Goal: Find specific page/section: Find specific page/section

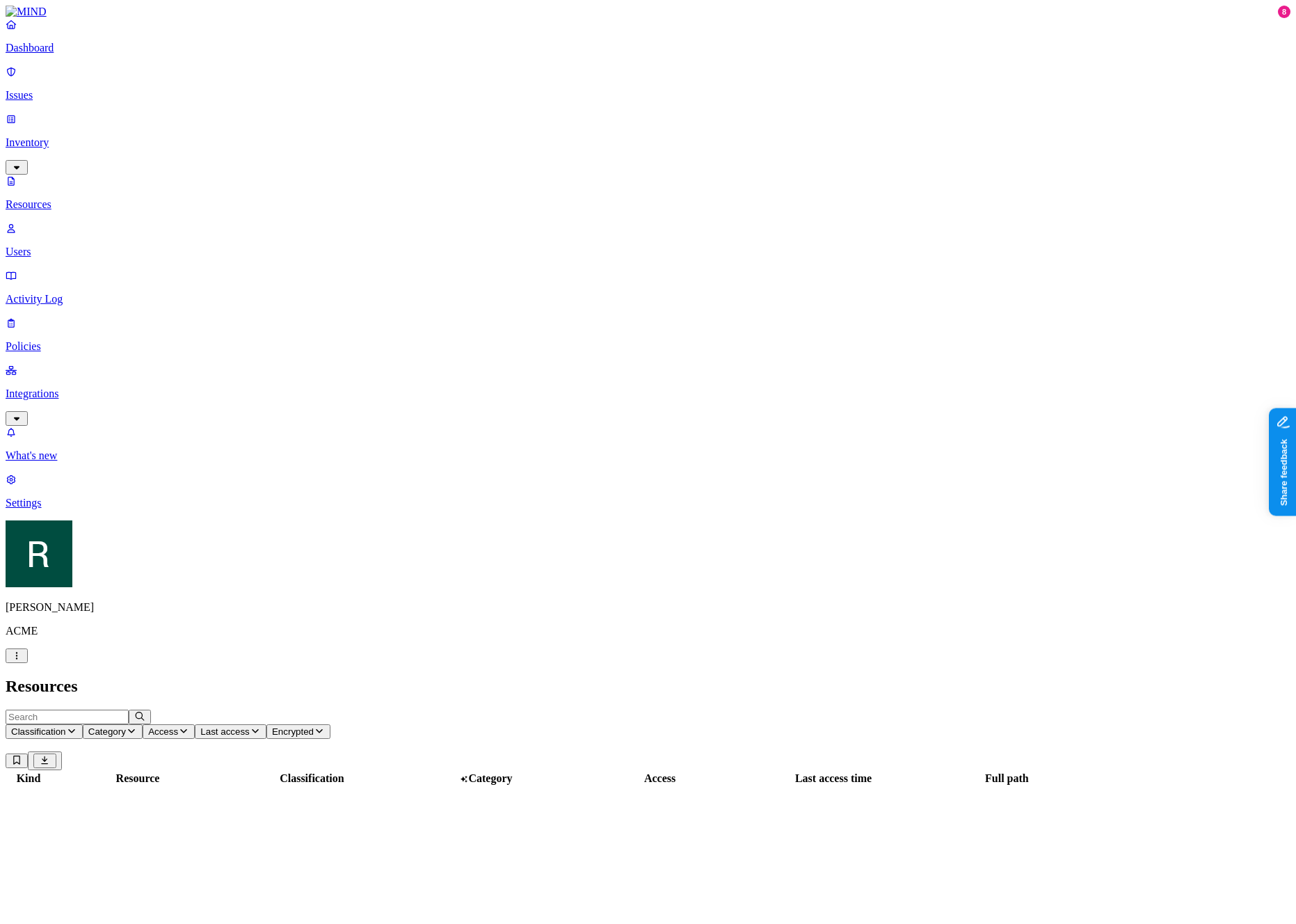
click at [249, 726] on span "Last access" at bounding box center [224, 731] width 49 height 10
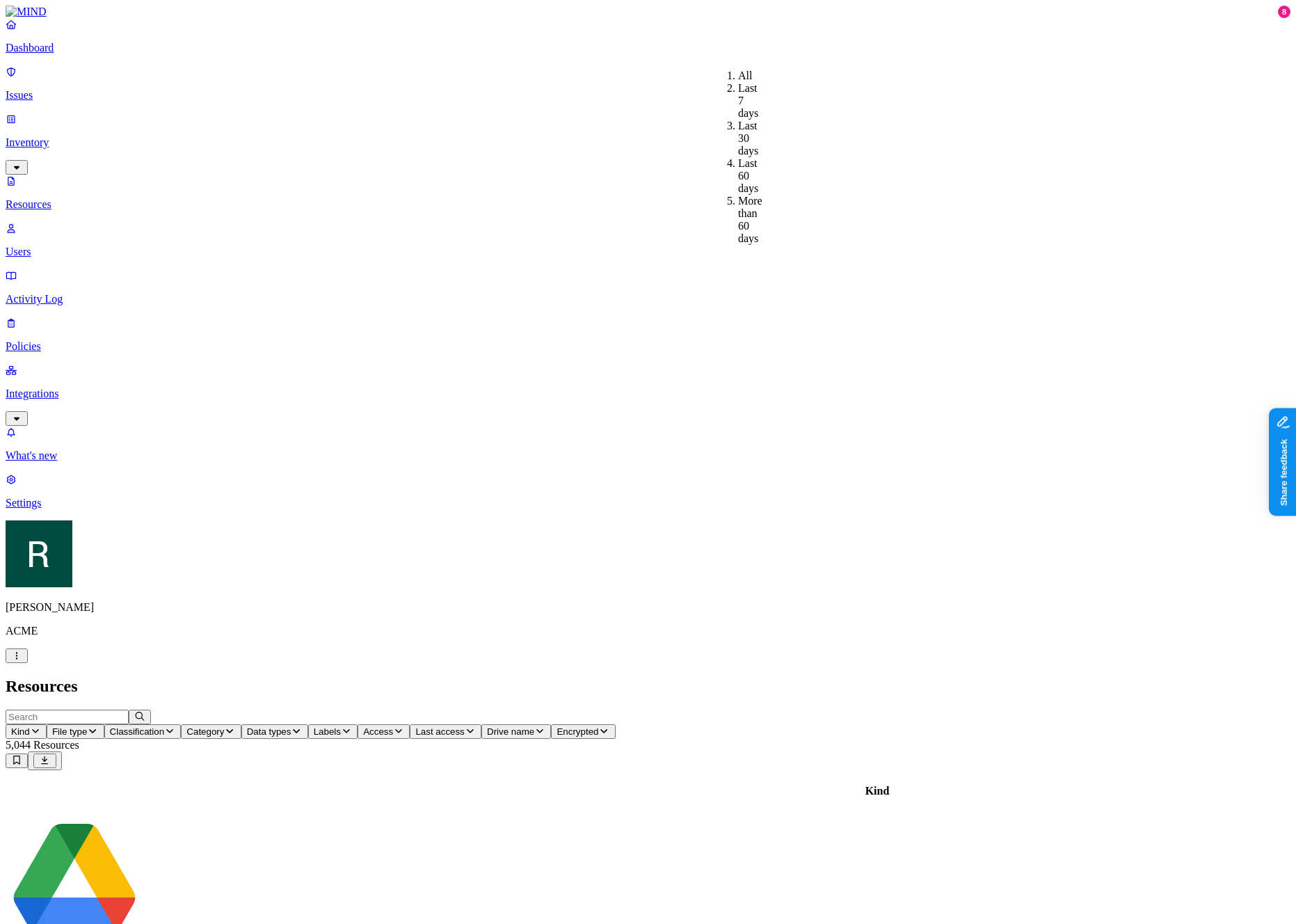
click at [352, 726] on icon "button" at bounding box center [346, 731] width 11 height 9
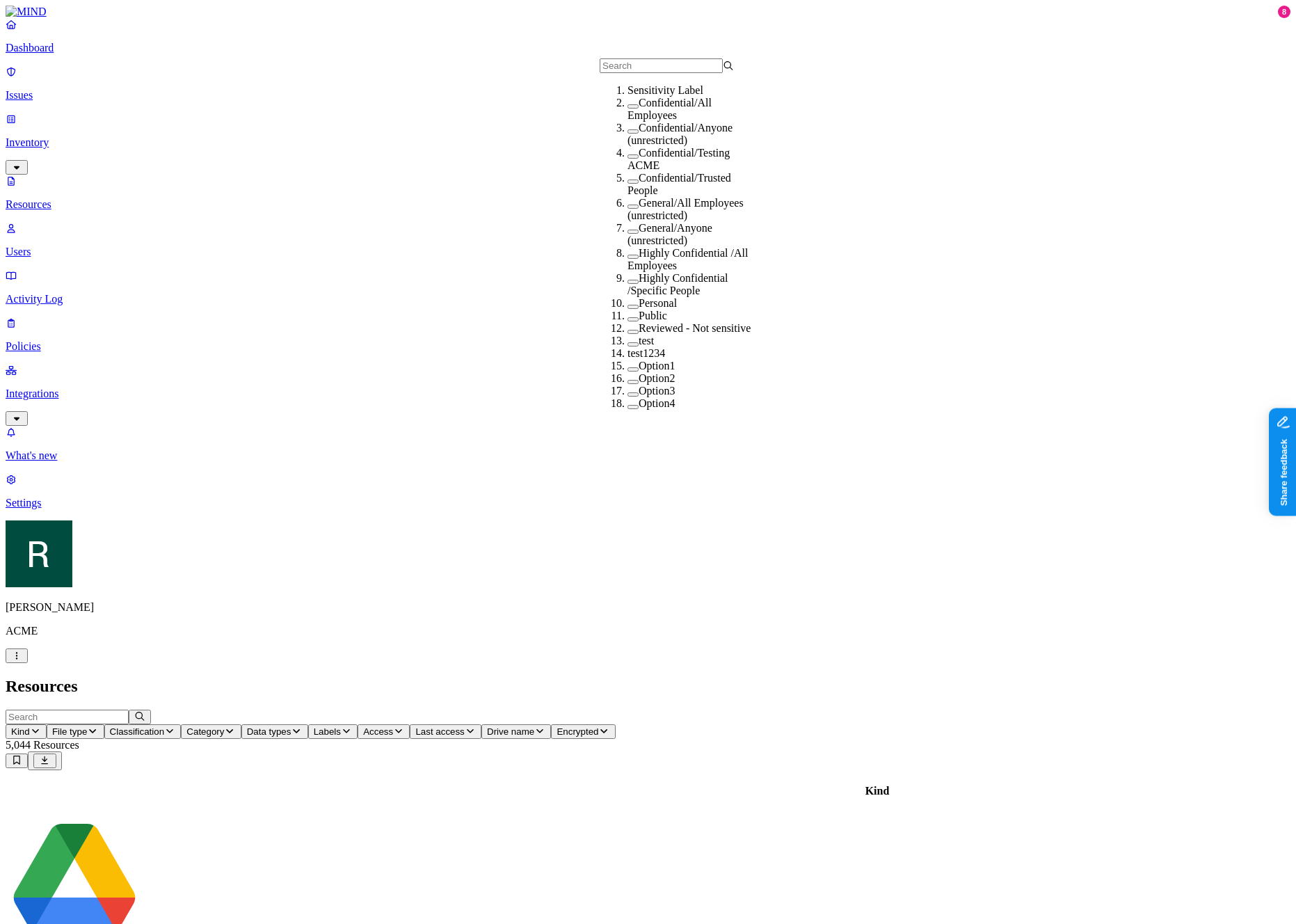
click at [393, 726] on span "Access" at bounding box center [378, 731] width 30 height 10
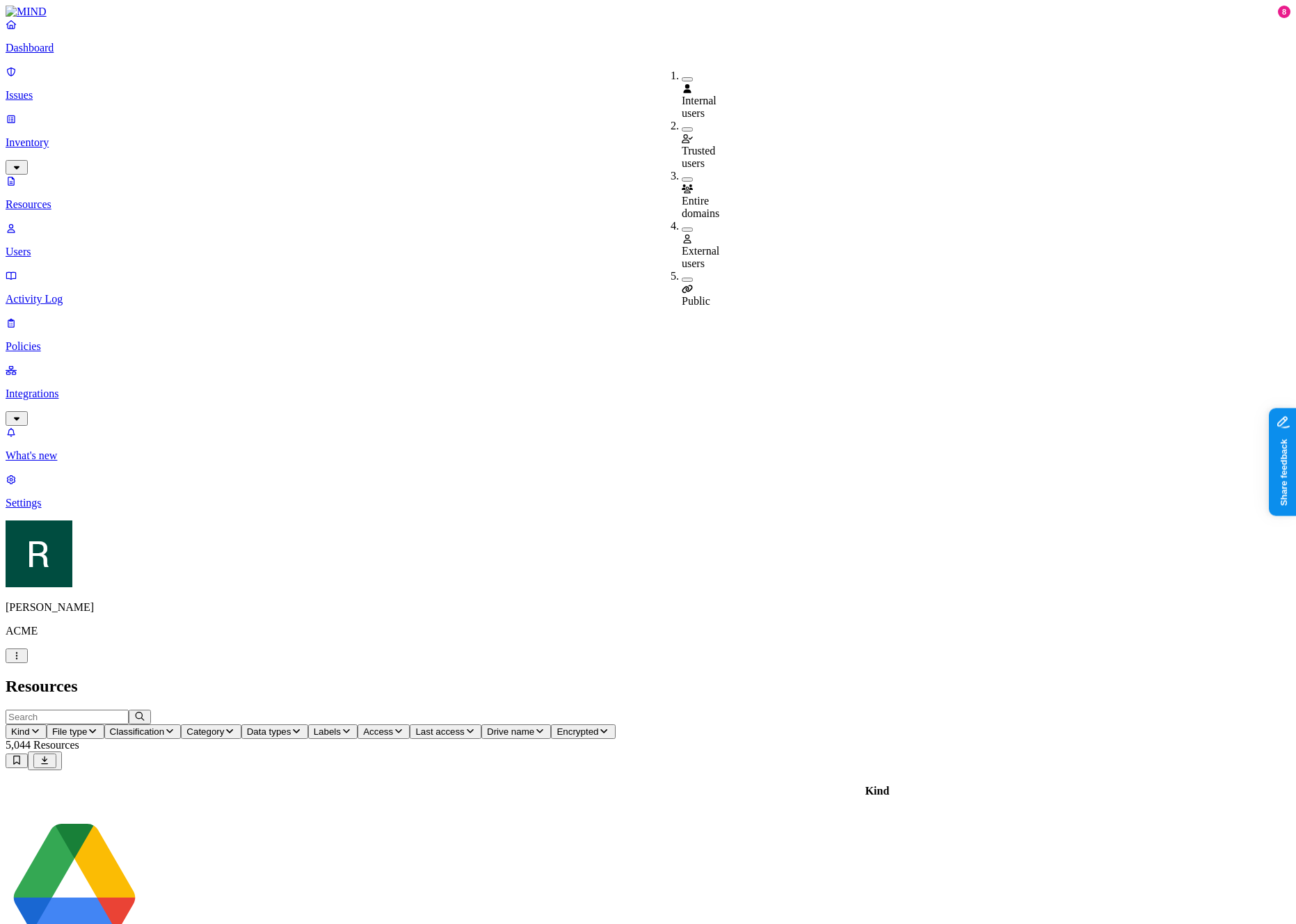
click at [682, 169] on div "Entire domains" at bounding box center [682, 194] width 0 height 50
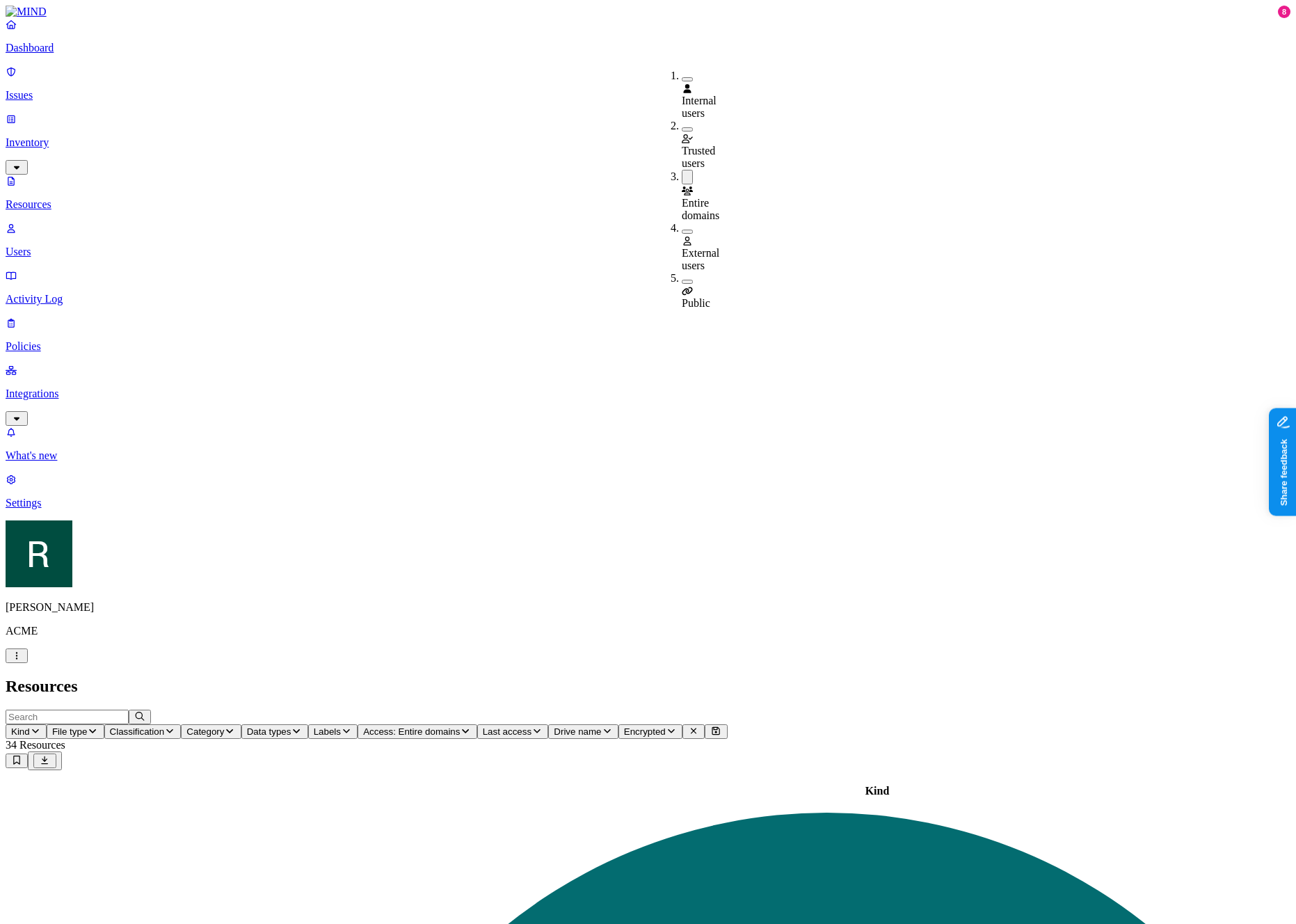
click at [708, 197] on span "Entire domains" at bounding box center [701, 209] width 38 height 25
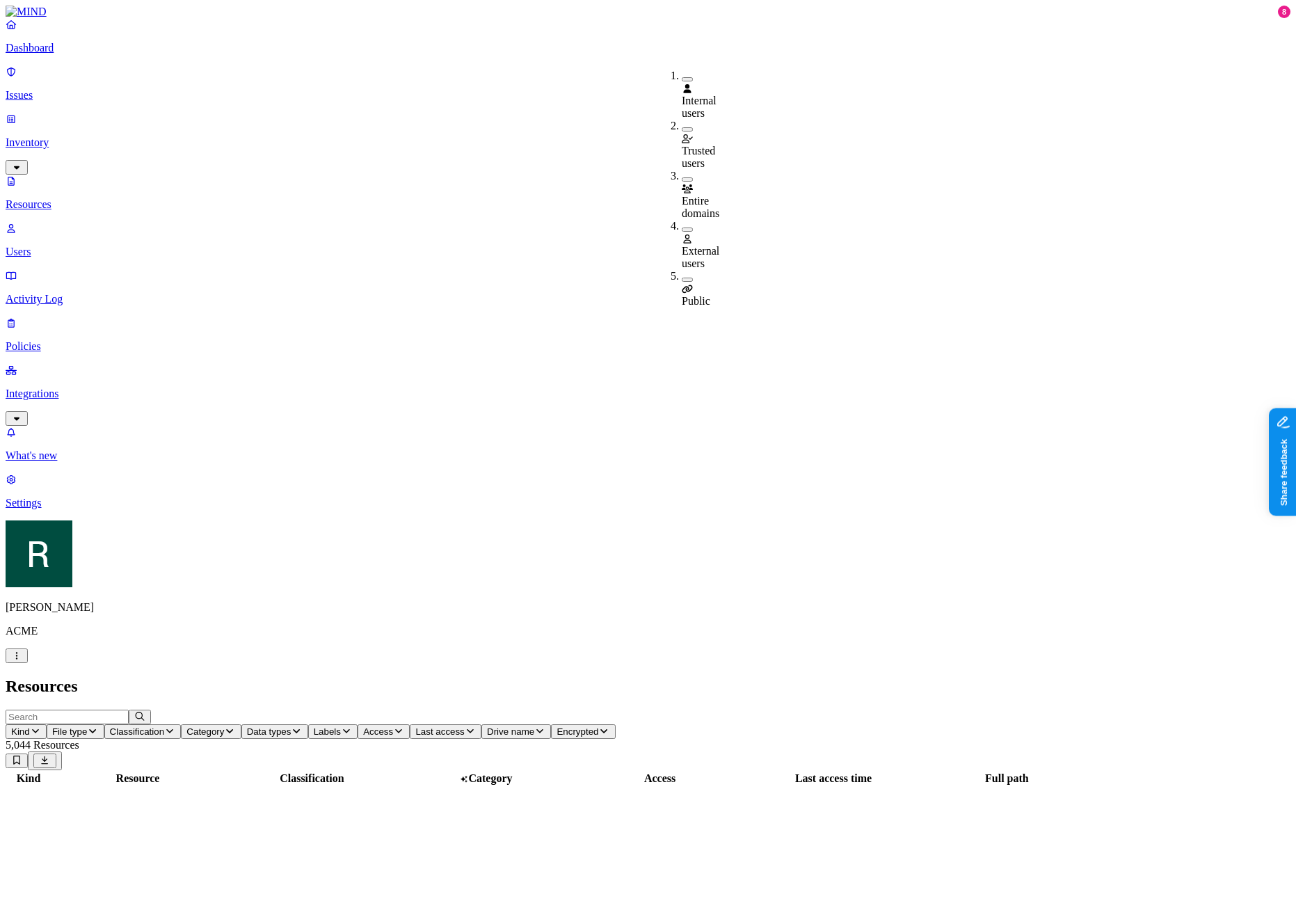
click at [711, 145] on span "Trusted users" at bounding box center [699, 157] width 33 height 25
click at [711, 147] on span "Trusted users" at bounding box center [699, 159] width 33 height 25
click at [710, 95] on span "Internal users" at bounding box center [699, 107] width 35 height 25
click at [710, 97] on span "Internal users" at bounding box center [699, 109] width 35 height 25
click at [642, 677] on h2 "Resources" at bounding box center [648, 686] width 1285 height 19
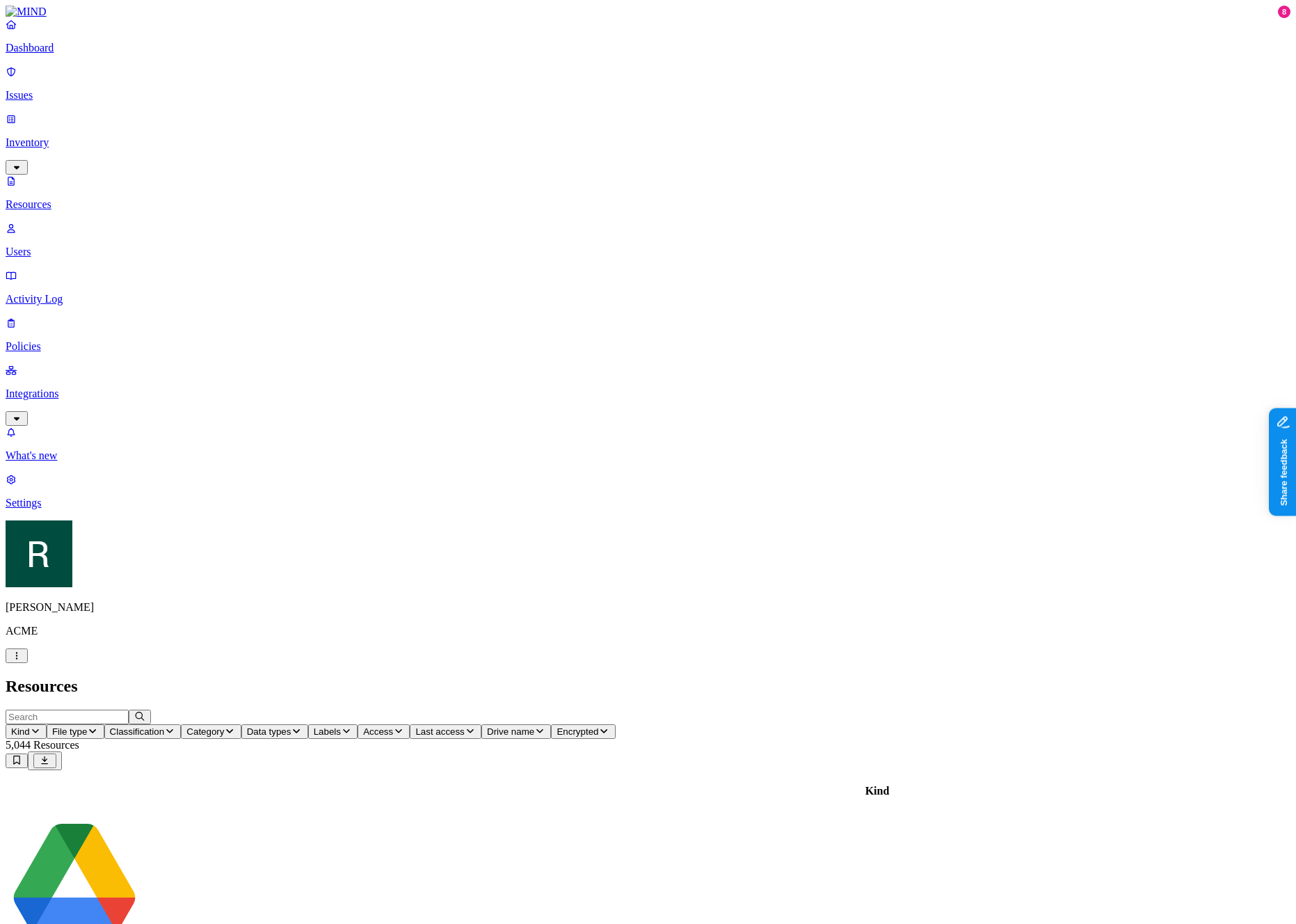
click at [104, 74] on div "Dashboard Issues Inventory Resources Users Activity Log Policies Integrations" at bounding box center [648, 222] width 1285 height 408
click at [103, 76] on link "Issues" at bounding box center [648, 83] width 1285 height 36
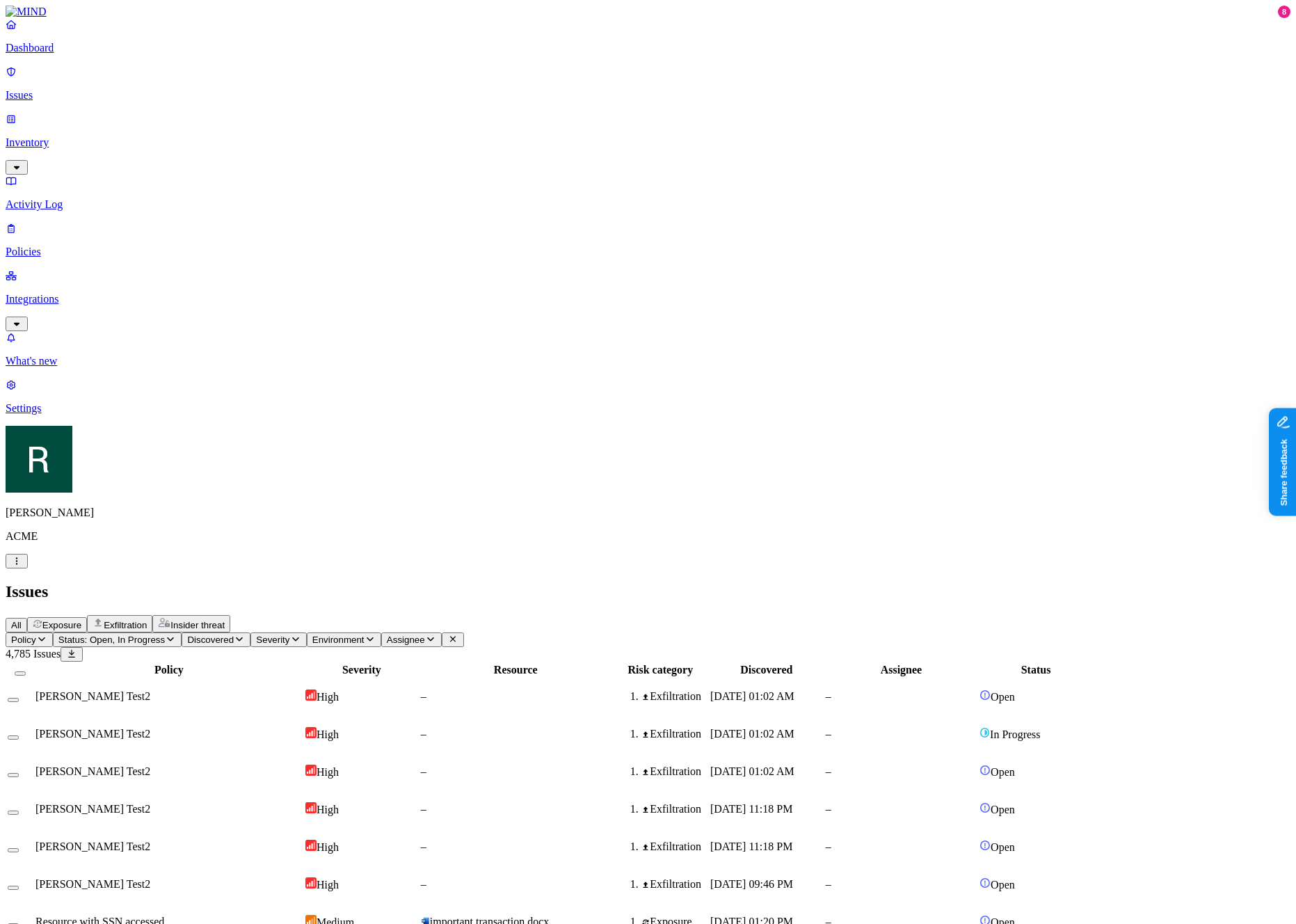
click at [48, 136] on p "Inventory" at bounding box center [648, 142] width 1285 height 12
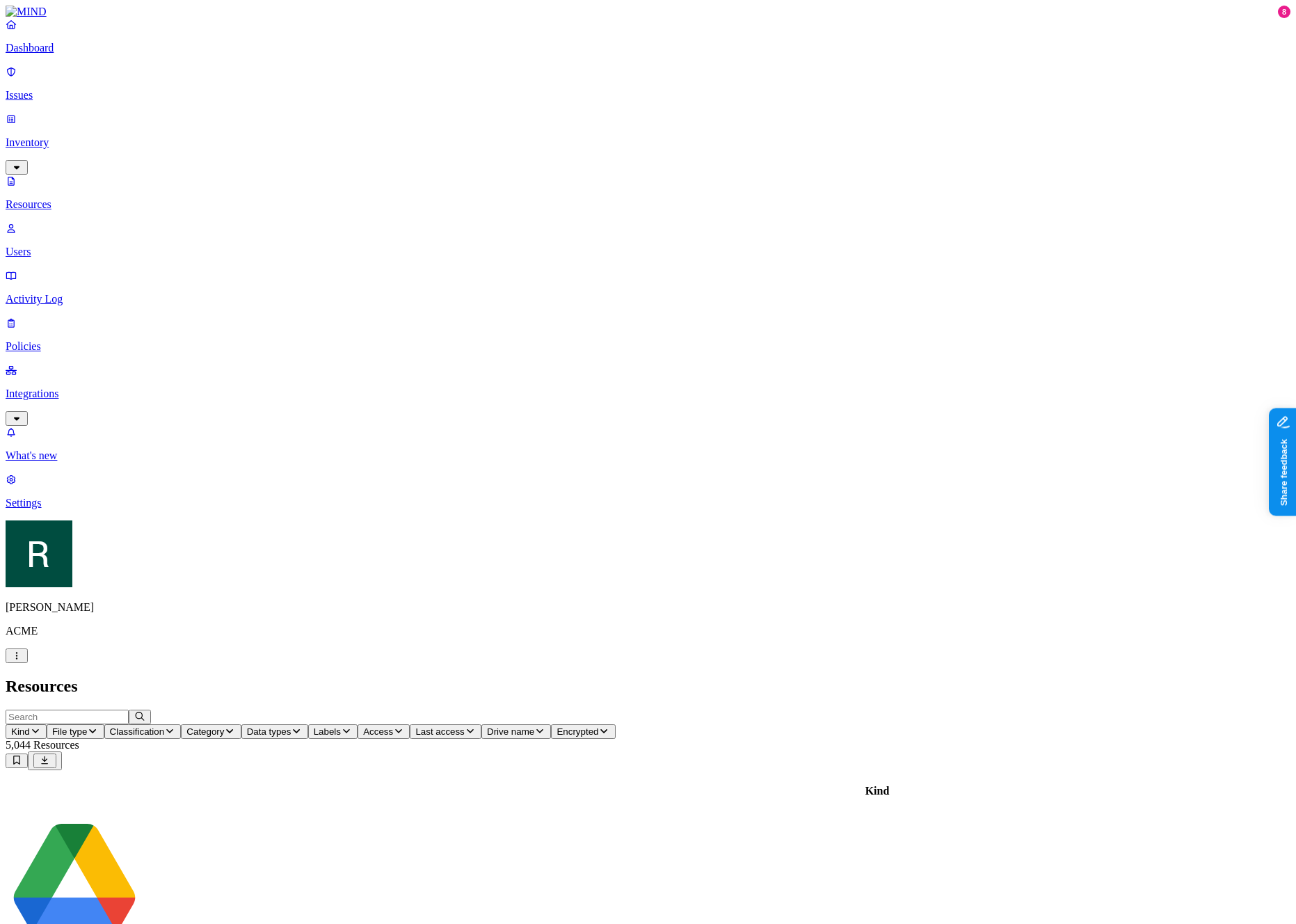
click at [358, 724] on button "Labels" at bounding box center [333, 731] width 50 height 14
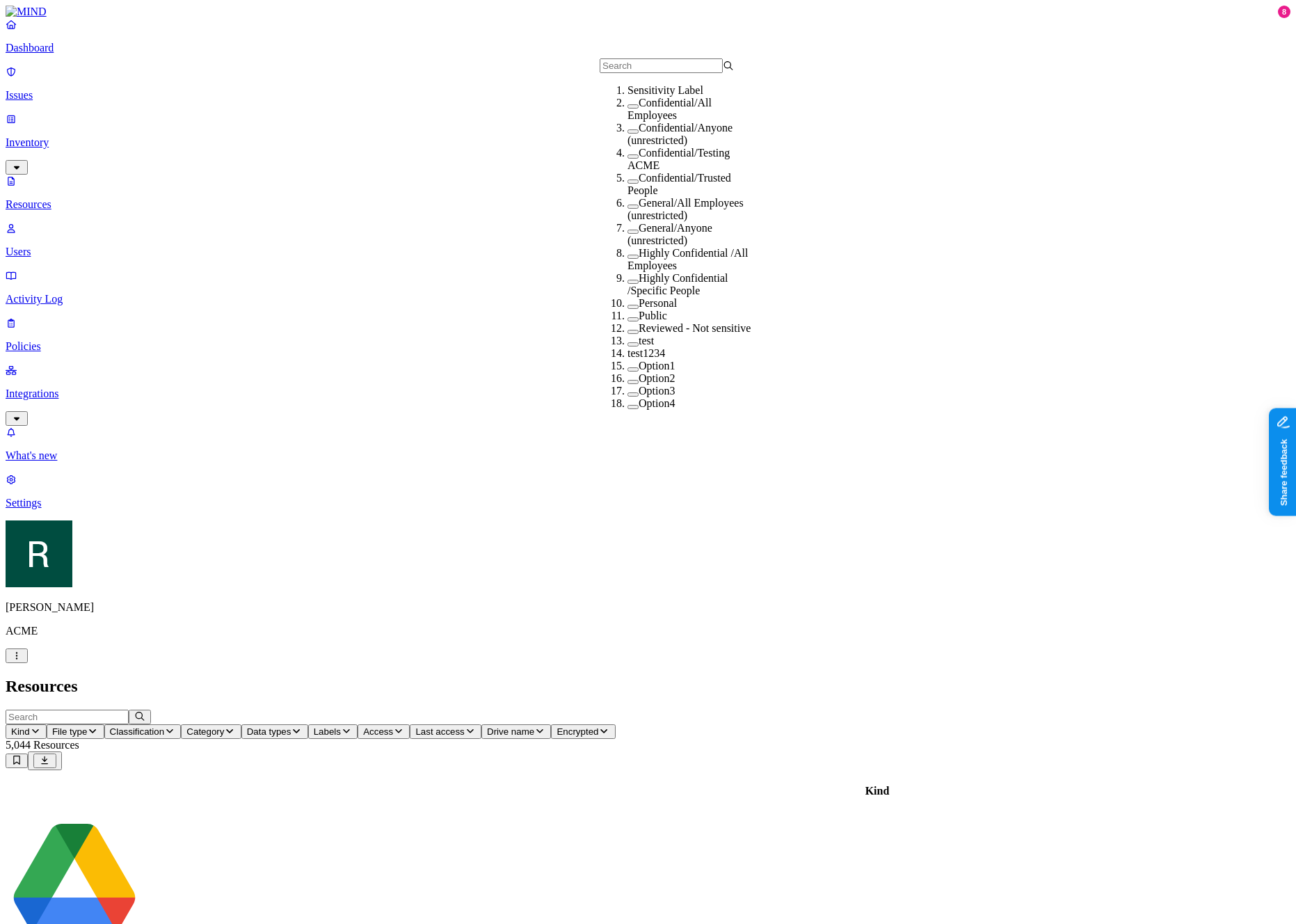
click at [393, 726] on span "Access" at bounding box center [378, 731] width 30 height 10
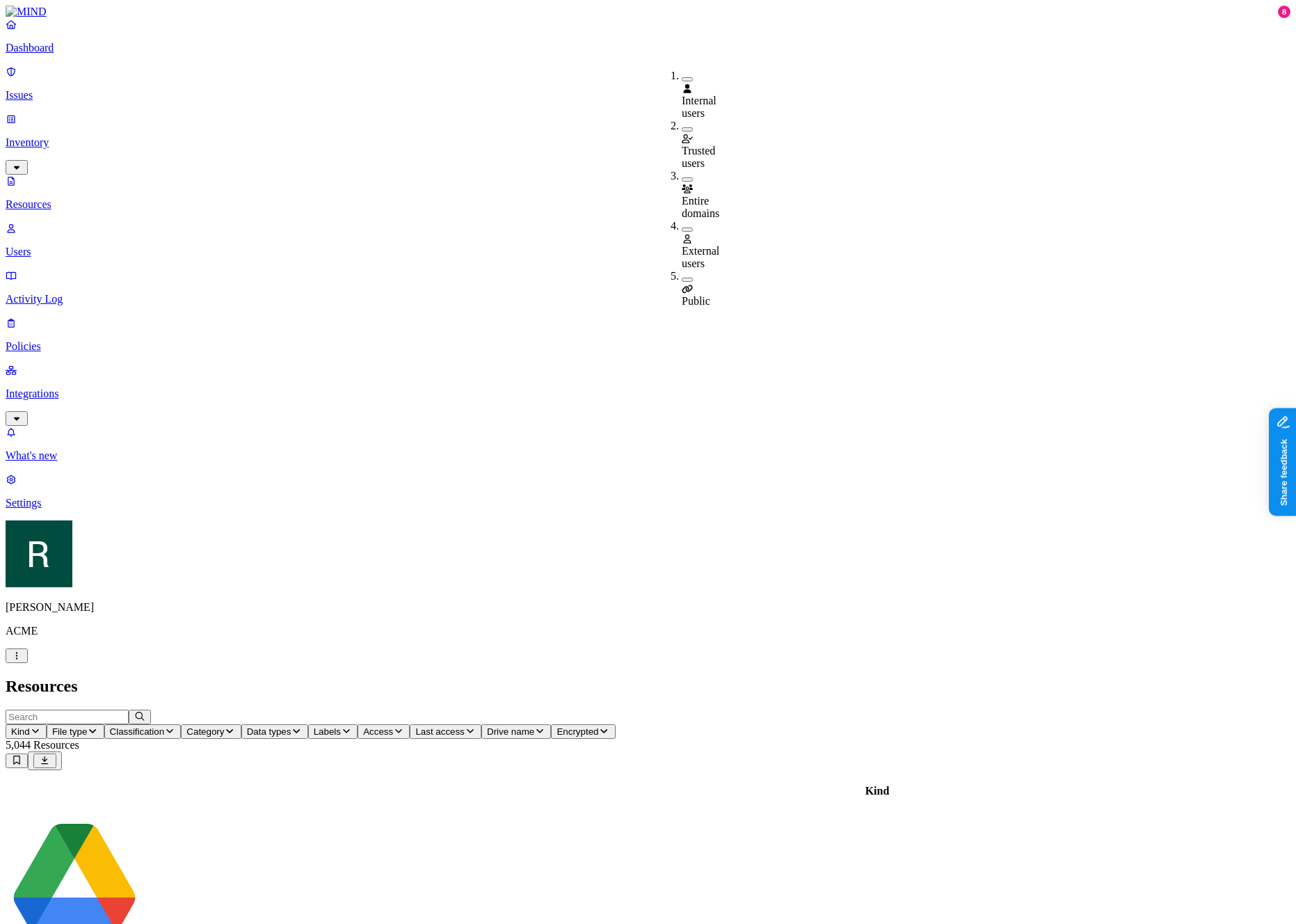
click at [464, 726] on span "Last access" at bounding box center [439, 731] width 49 height 10
click at [358, 724] on button "Labels" at bounding box center [333, 731] width 50 height 14
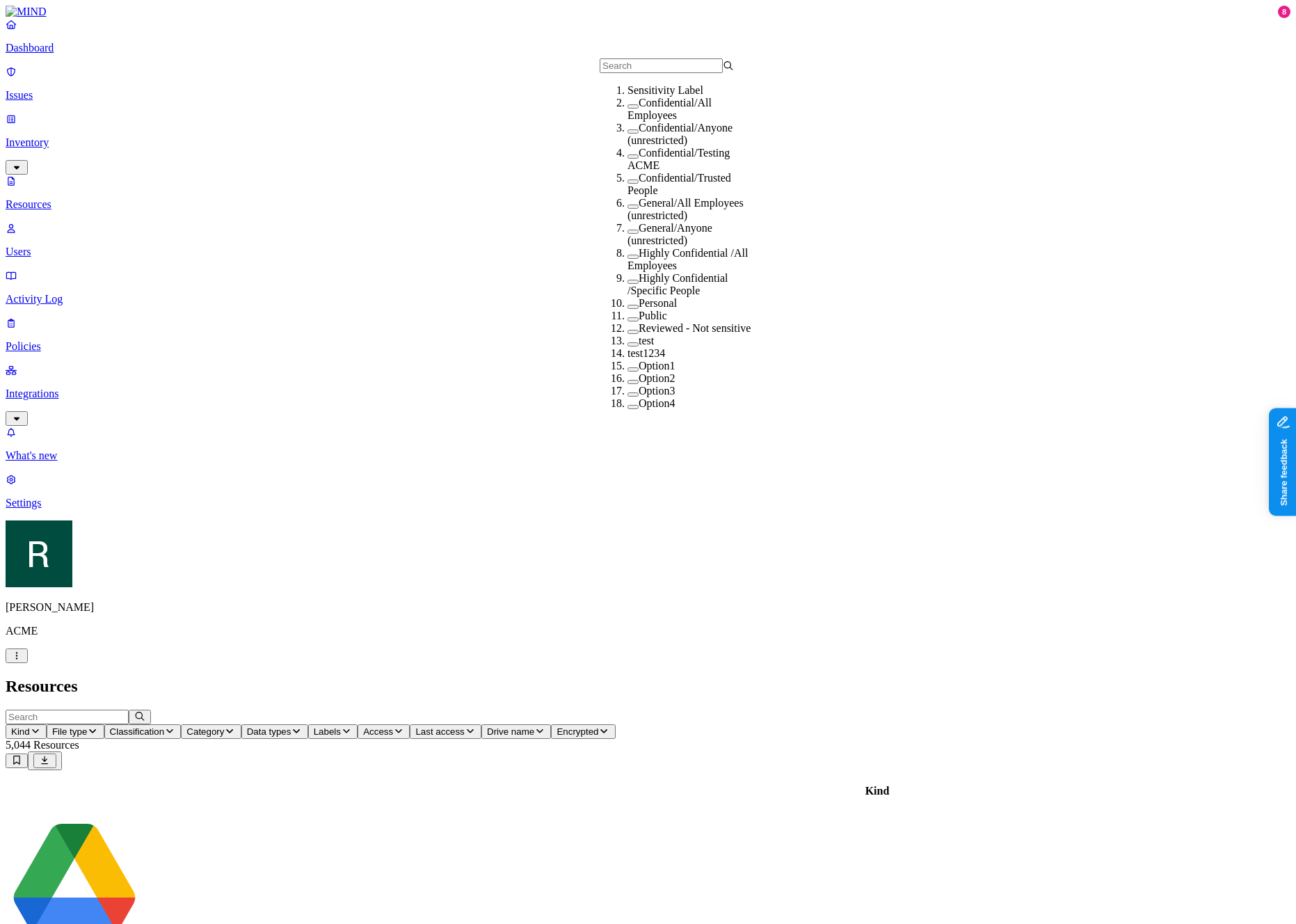
click at [292, 726] on span "Data types" at bounding box center [269, 731] width 45 height 10
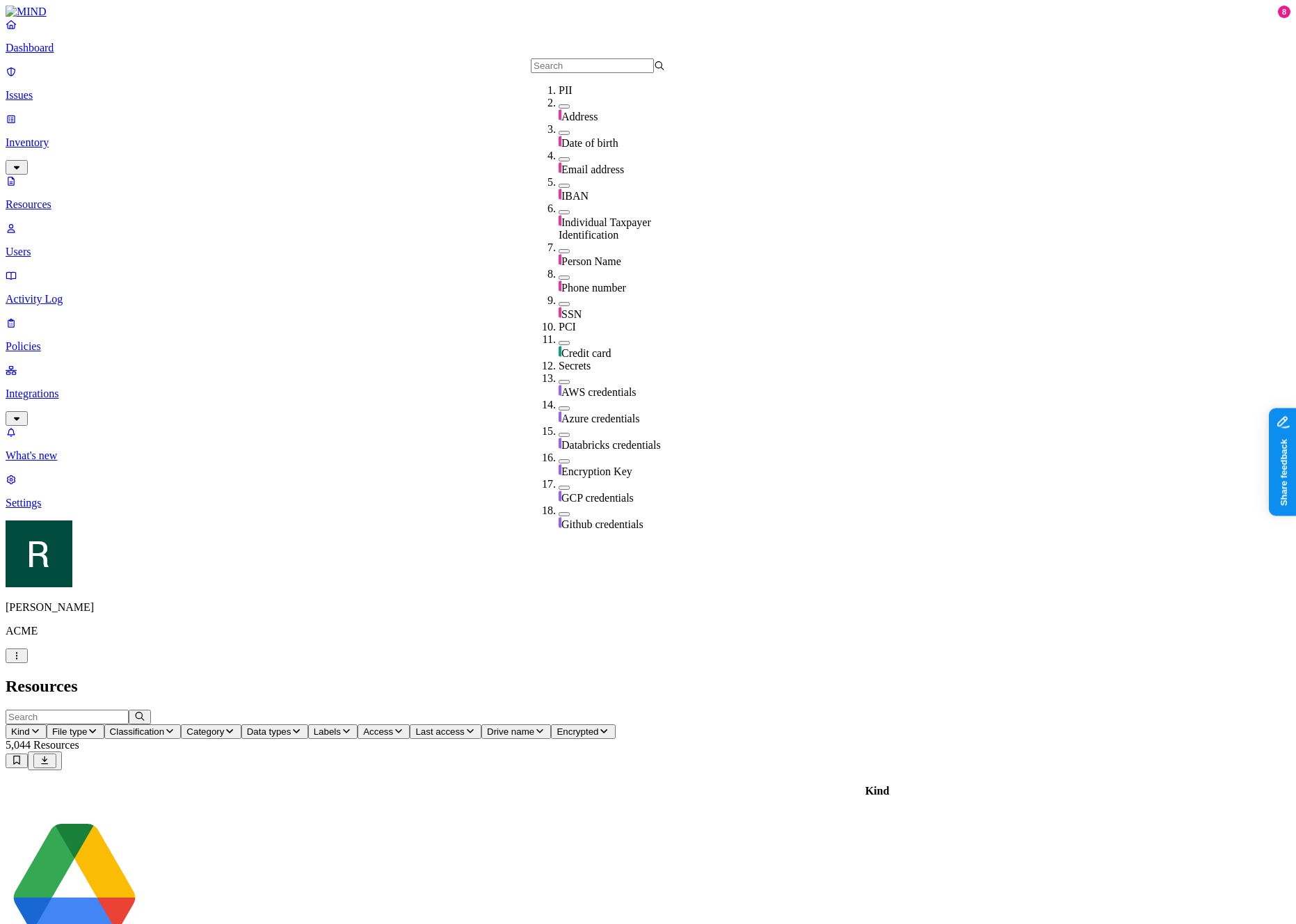
click at [224, 726] on span "Category" at bounding box center [206, 731] width 38 height 10
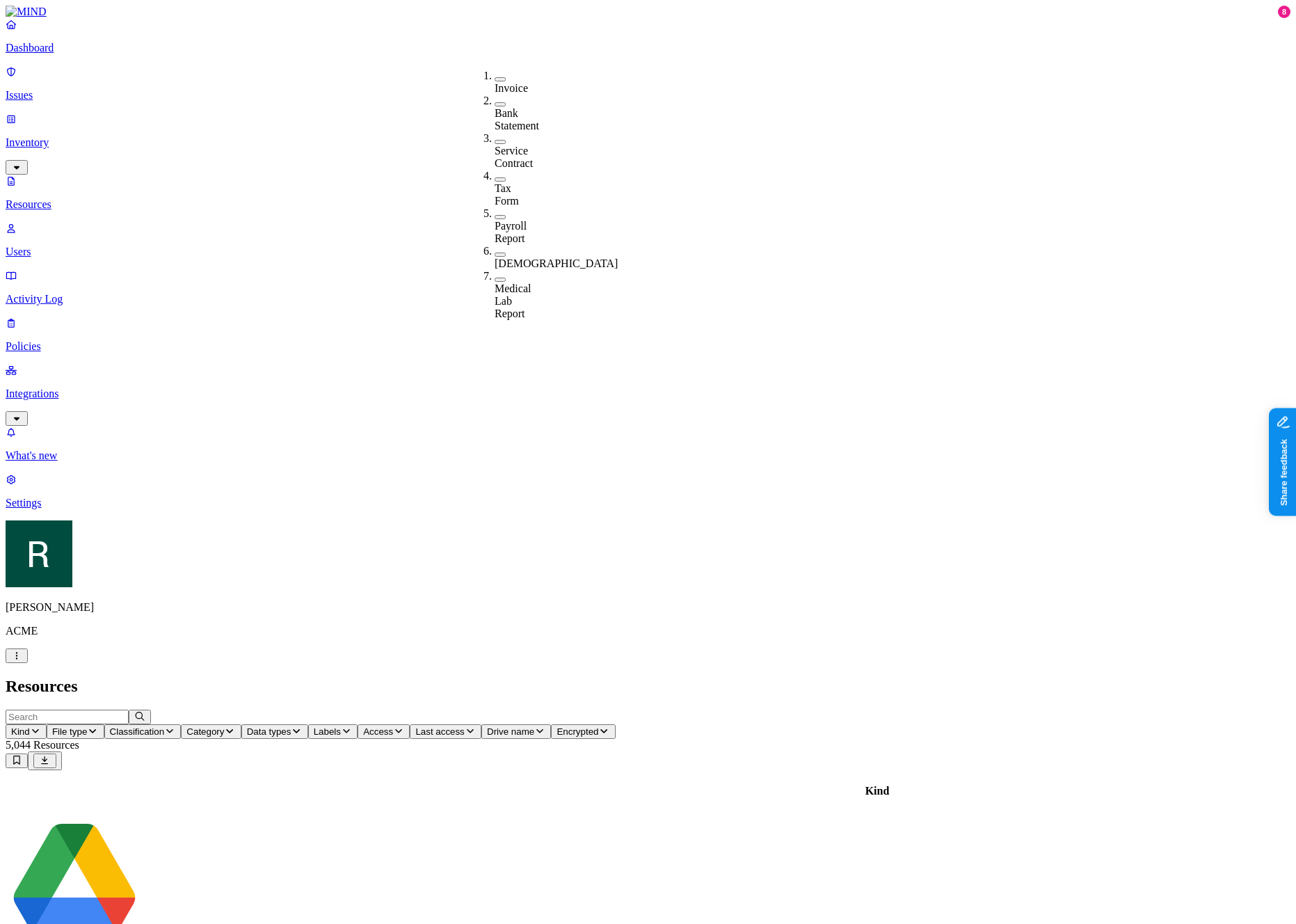
click at [165, 726] on span "Classification" at bounding box center [138, 731] width 55 height 10
click at [104, 724] on button "File type" at bounding box center [75, 731] width 58 height 14
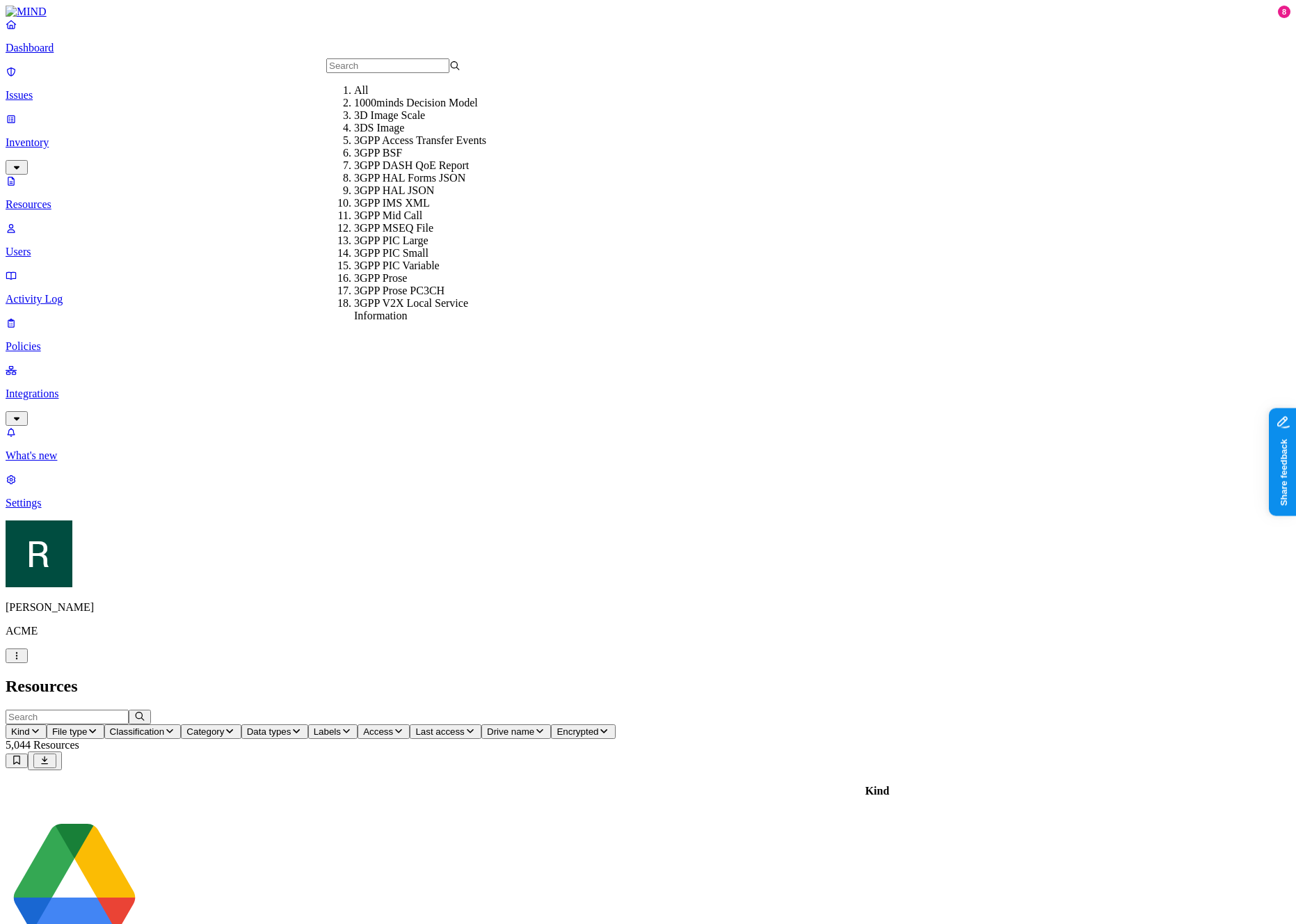
click at [46, 724] on button "Kind" at bounding box center [26, 731] width 41 height 14
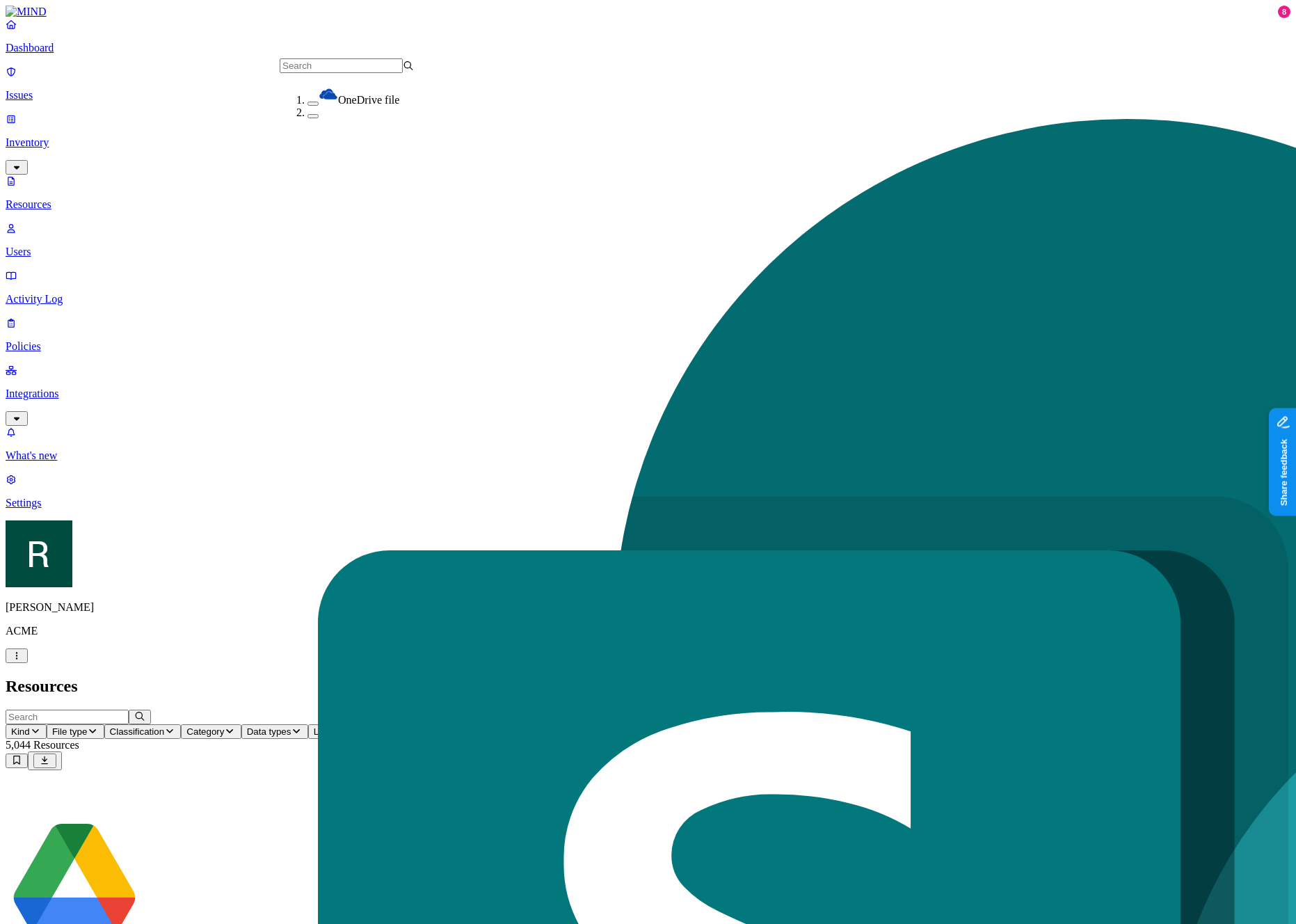
click at [332, 677] on h2 "Resources" at bounding box center [648, 686] width 1285 height 19
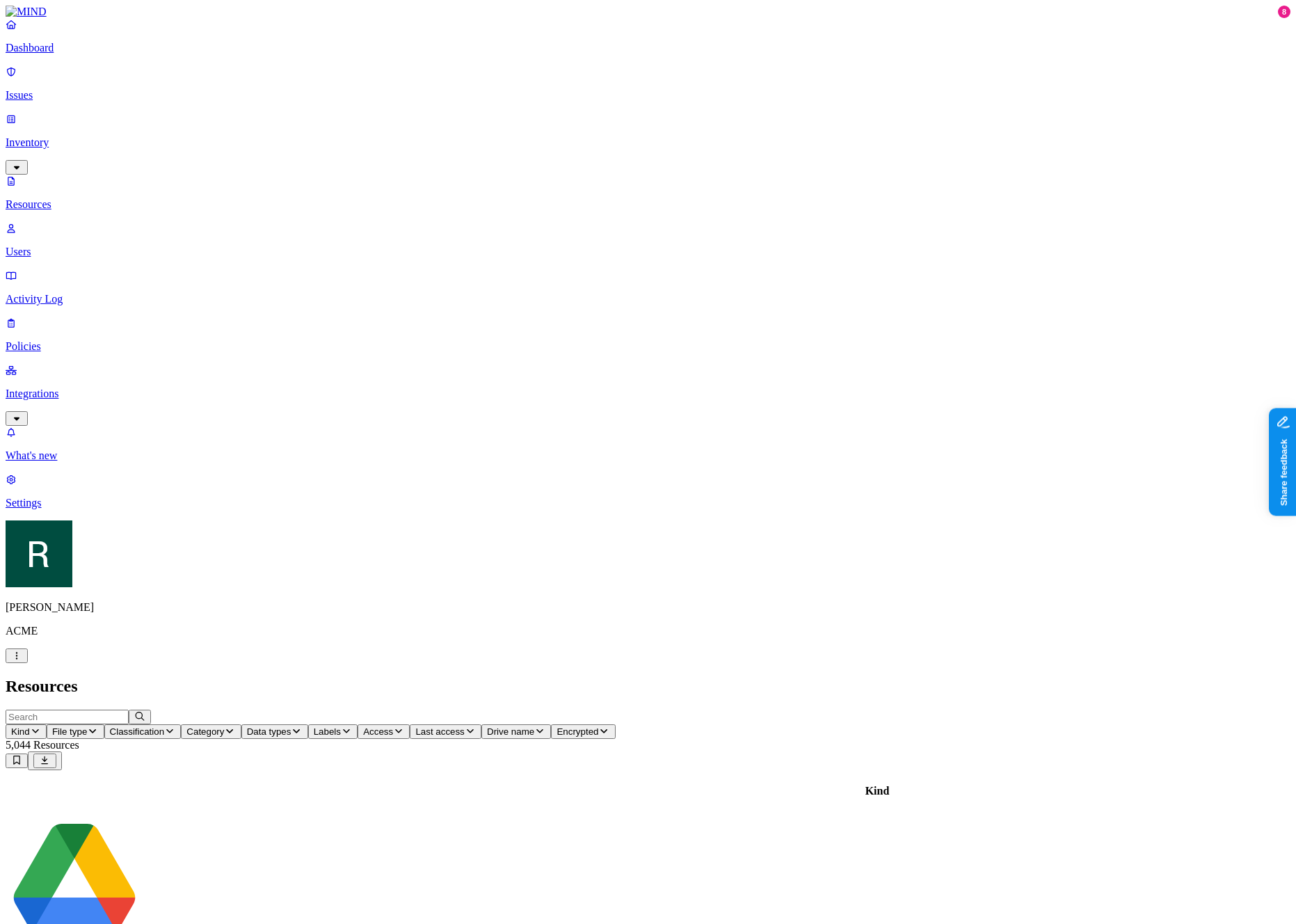
click at [80, 92] on p "Issues" at bounding box center [648, 95] width 1285 height 12
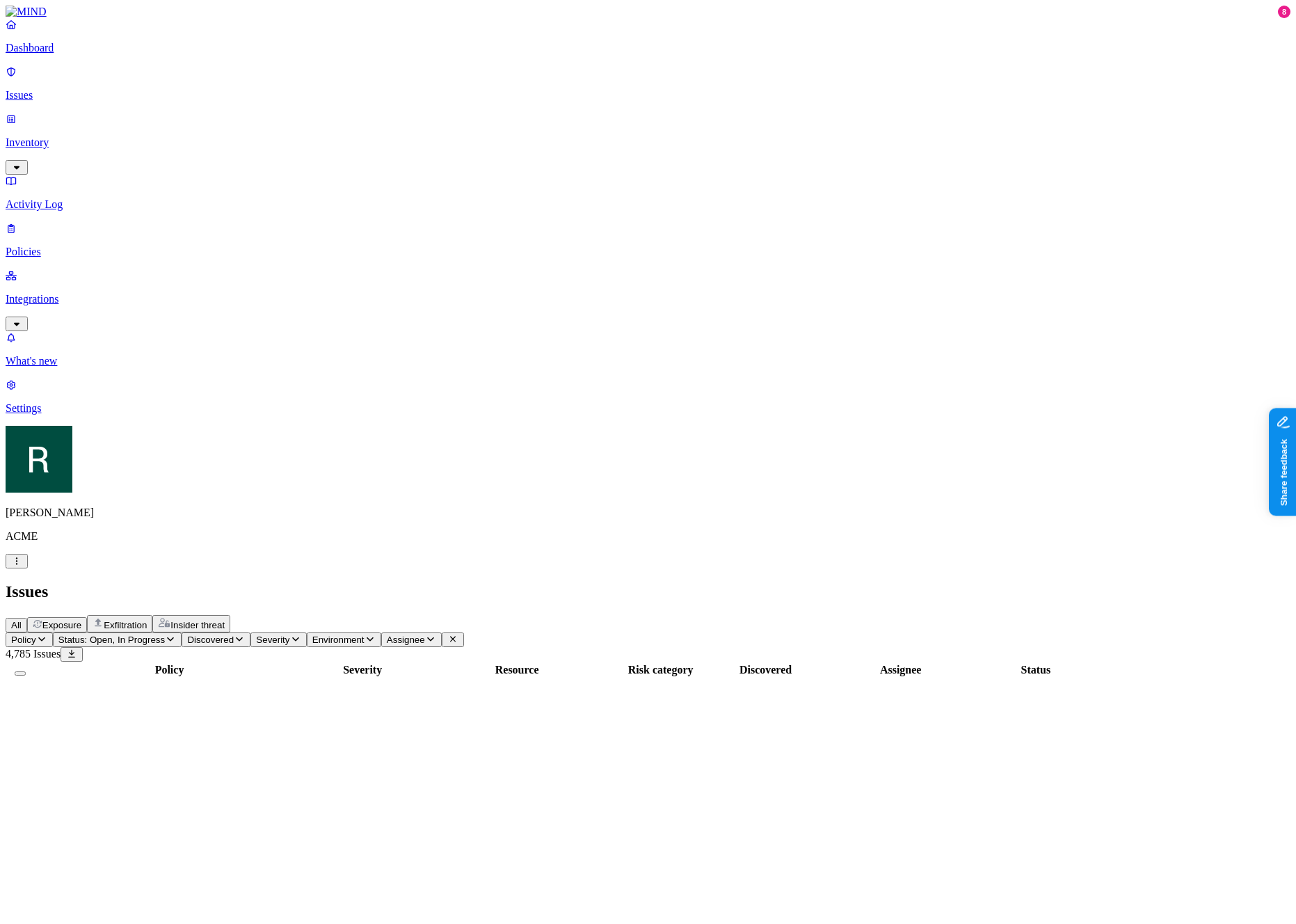
click at [92, 136] on p "Inventory" at bounding box center [648, 142] width 1285 height 12
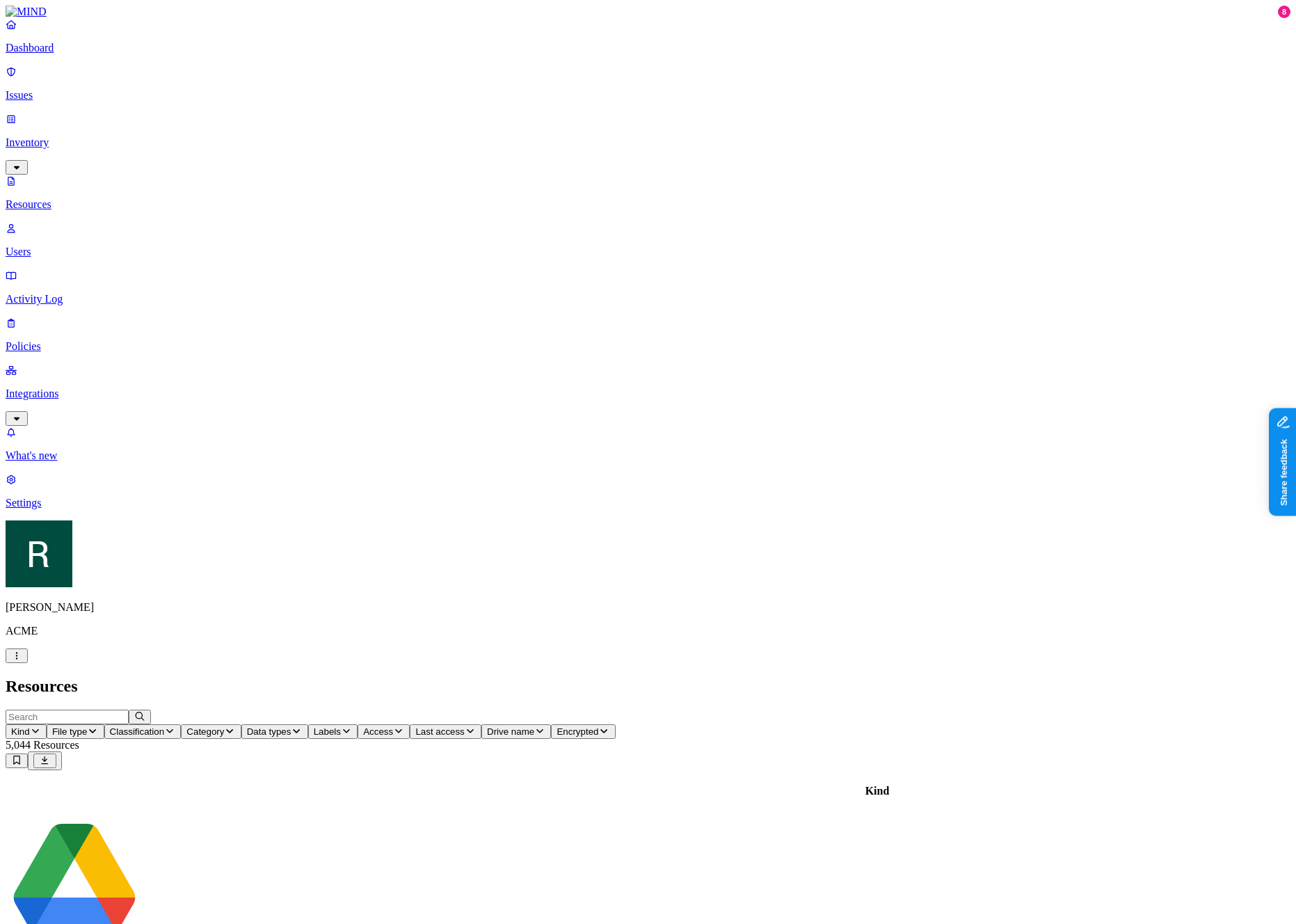
click at [80, 269] on link "Activity Log" at bounding box center [648, 287] width 1285 height 36
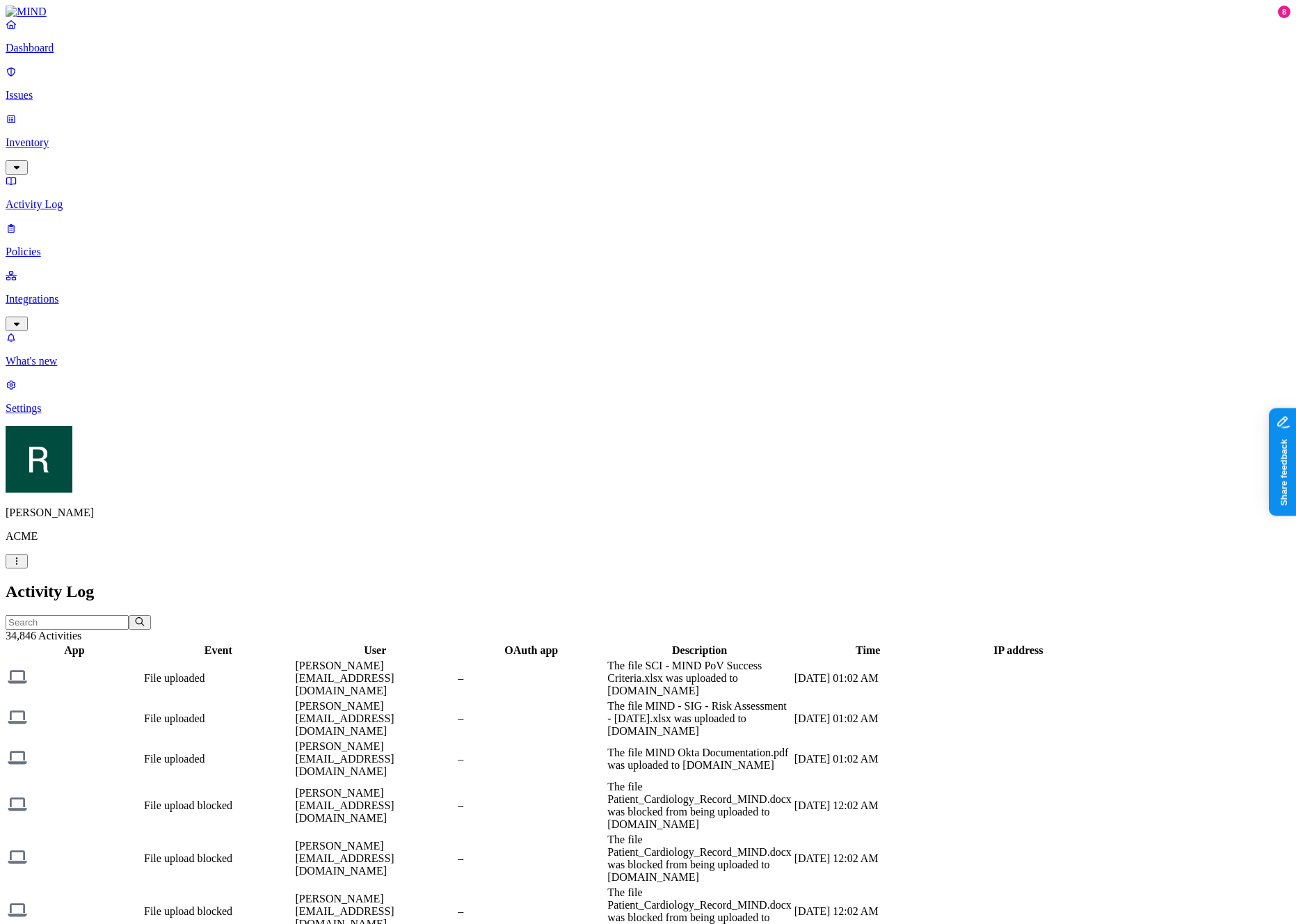
click at [72, 245] on p "Policies" at bounding box center [648, 251] width 1285 height 12
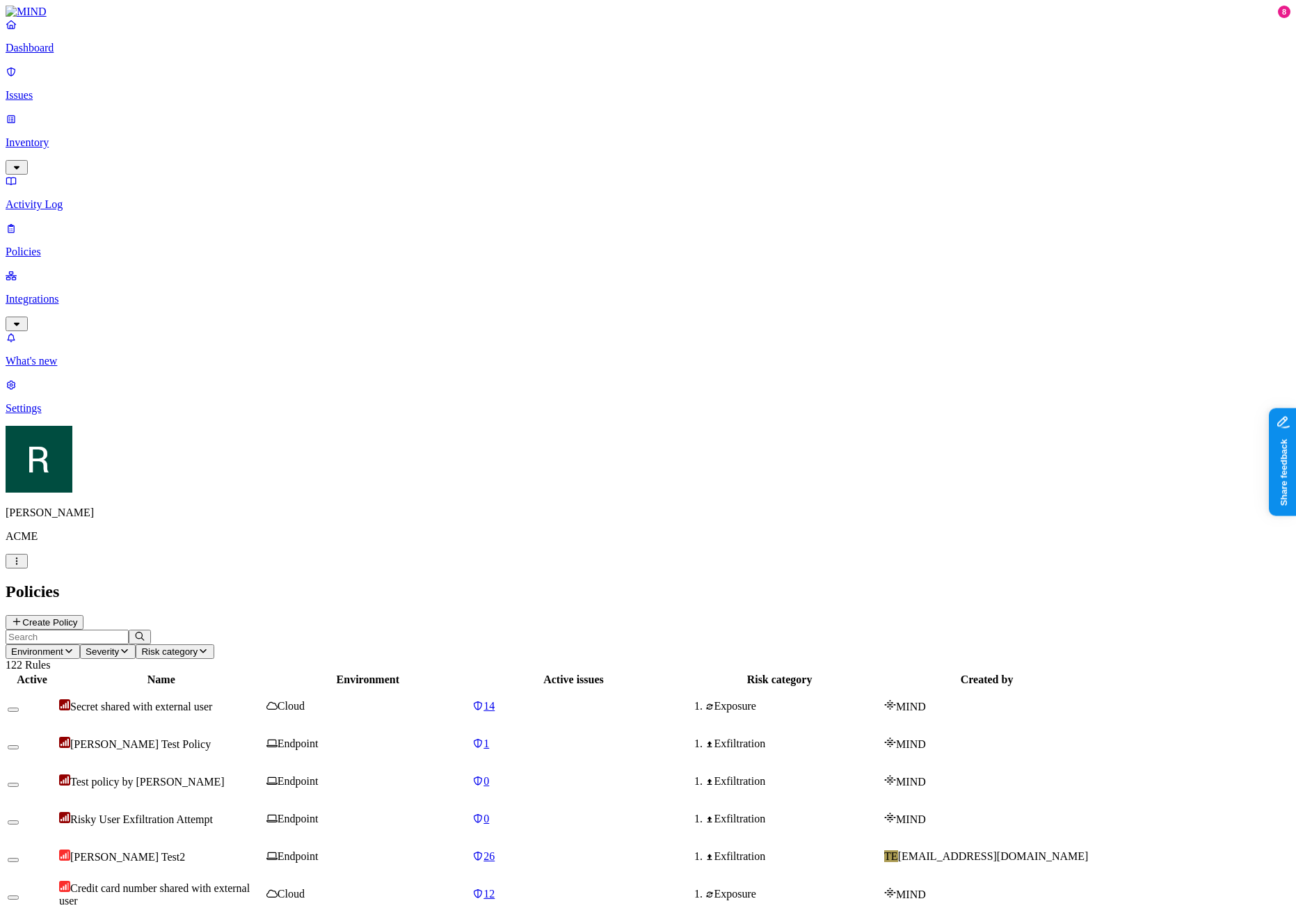
click at [198, 647] on span "Risk category" at bounding box center [169, 652] width 56 height 10
click at [75, 75] on link "Issues" at bounding box center [648, 83] width 1285 height 36
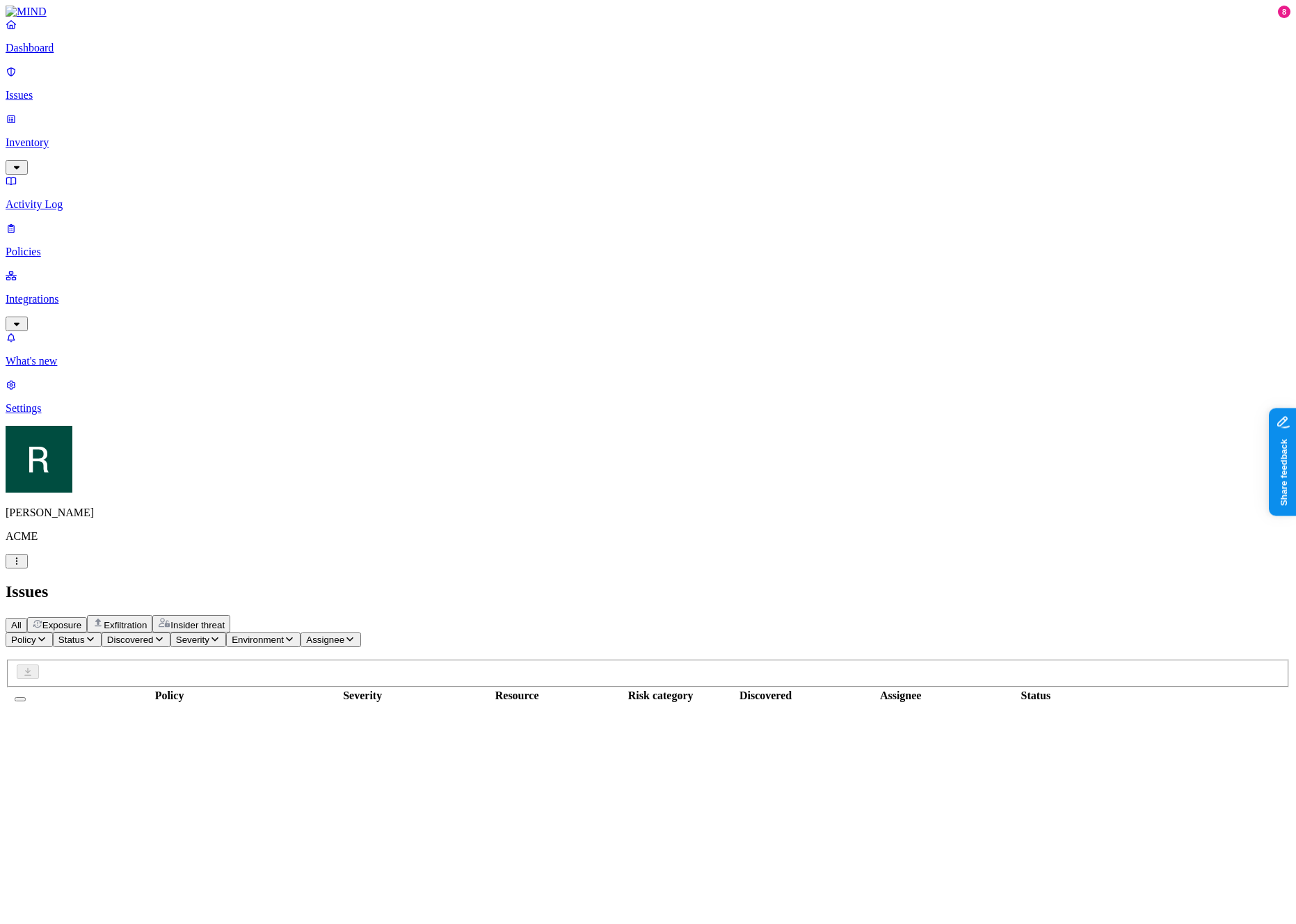
click at [409, 582] on h2 "Issues" at bounding box center [648, 592] width 1285 height 19
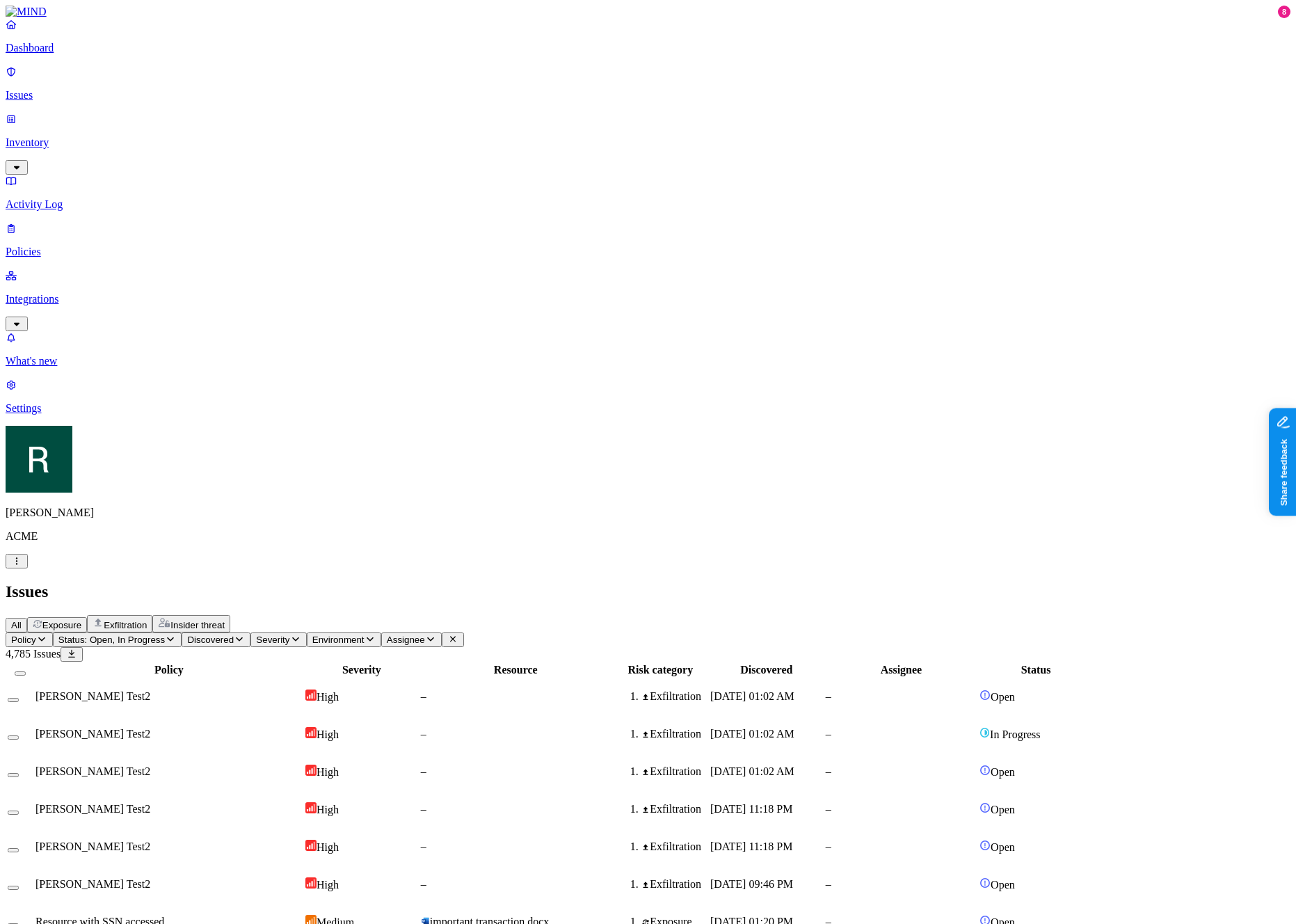
click at [224, 620] on span "Insider threat" at bounding box center [197, 625] width 54 height 10
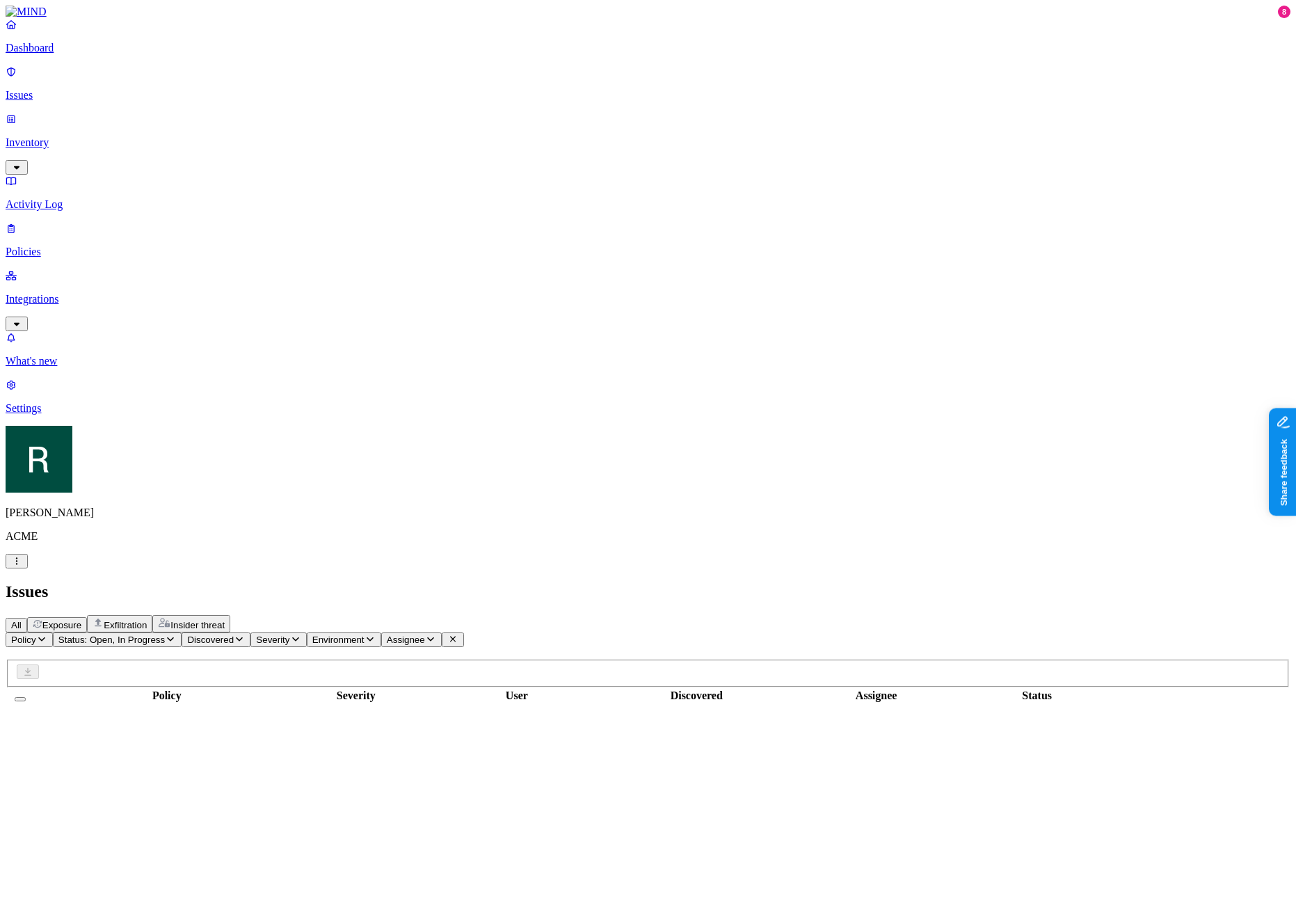
click at [147, 617] on div "Exfiltration" at bounding box center [119, 623] width 54 height 13
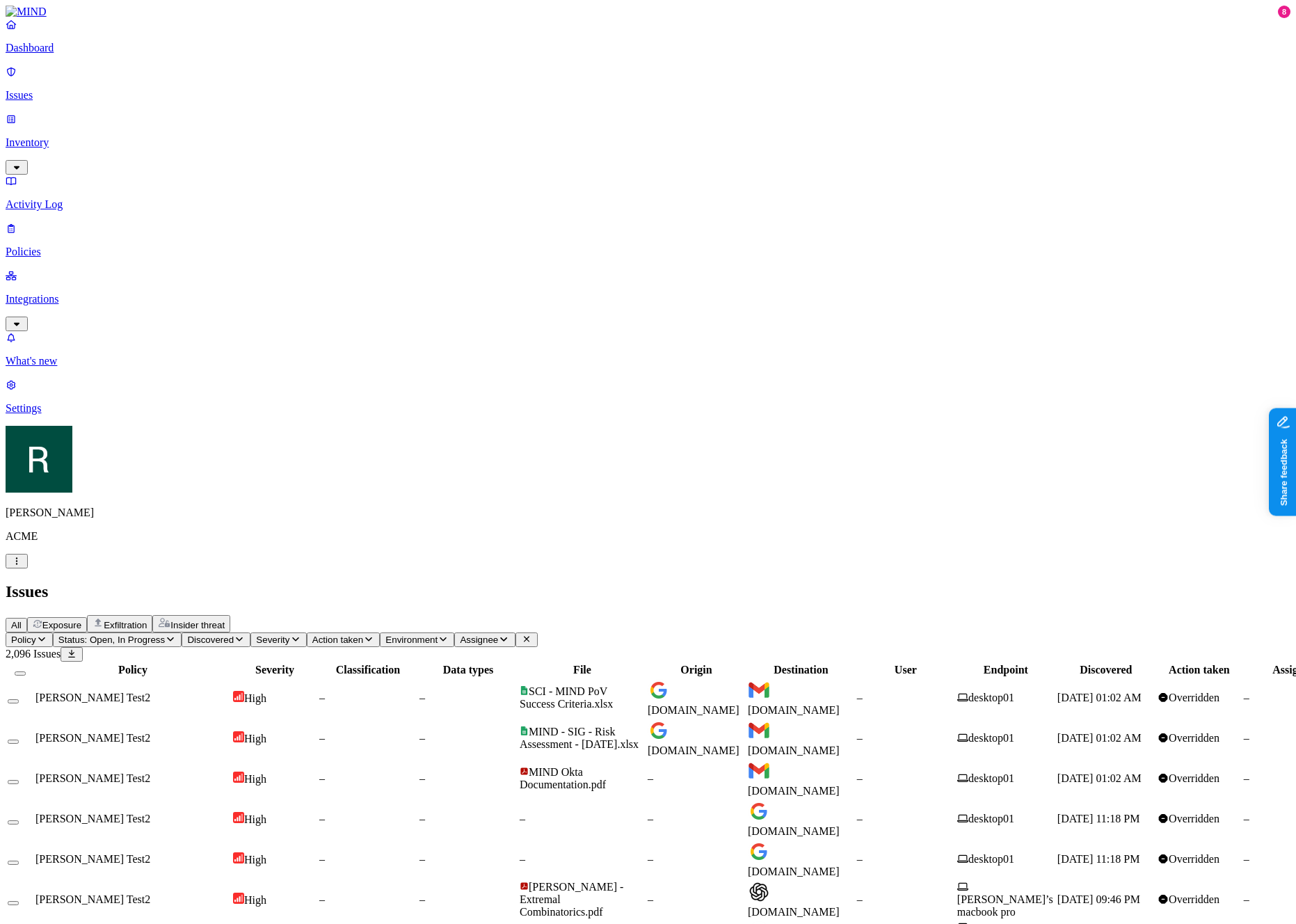
click at [381, 633] on button "Action taken" at bounding box center [344, 640] width 74 height 14
click at [561, 616] on div "All Exposure Exfiltration Insider threat" at bounding box center [648, 624] width 1285 height 17
click at [560, 616] on div "All Exposure Exfiltration Insider threat" at bounding box center [648, 624] width 1285 height 17
